Goal: Find specific page/section: Find specific page/section

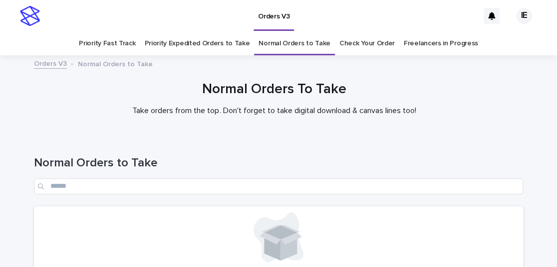
click at [399, 80] on div at bounding box center [274, 98] width 548 height 75
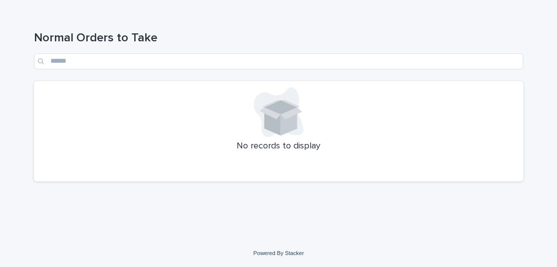
click at [439, 31] on h1 "Normal Orders to Take" at bounding box center [278, 38] width 489 height 14
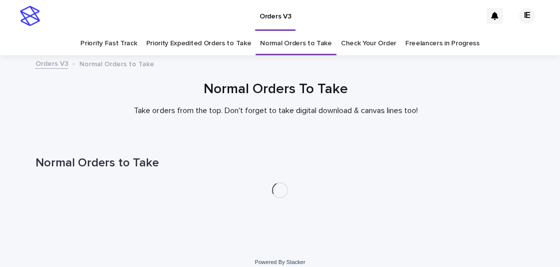
click at [221, 45] on link "Priority Expedited Orders to Take" at bounding box center [198, 43] width 105 height 23
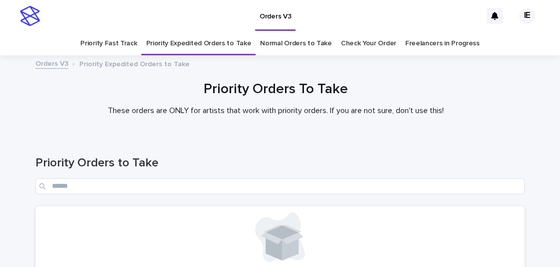
scroll to position [120, 0]
